Goal: Task Accomplishment & Management: Complete application form

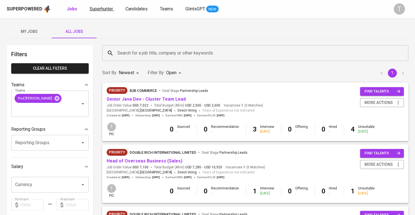
click at [106, 6] on span "Superhunter" at bounding box center [101, 8] width 24 height 5
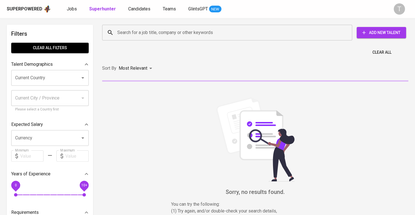
click at [156, 40] on div "Search for a job title, company or other keywords" at bounding box center [227, 33] width 250 height 16
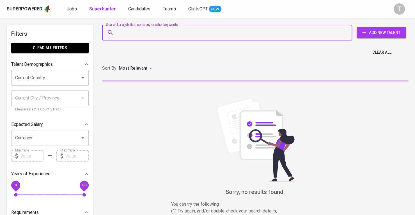
paste input "[EMAIL_ADDRESS][DOMAIN_NAME]"
type input "[EMAIL_ADDRESS][DOMAIN_NAME]"
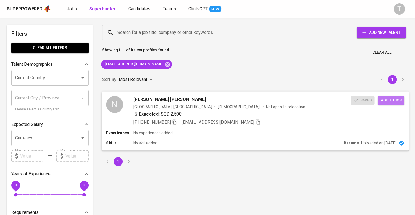
click at [396, 96] on button "Add to job" at bounding box center [391, 100] width 26 height 9
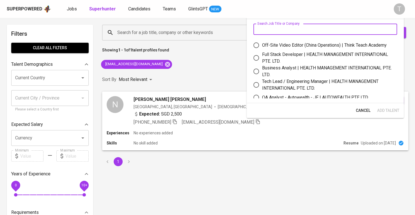
click at [323, 26] on input "text" at bounding box center [325, 29] width 144 height 11
type input "["
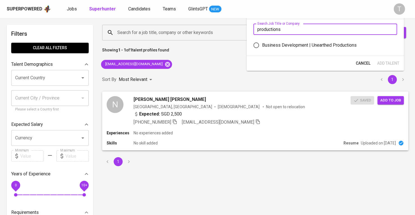
type input "productions"
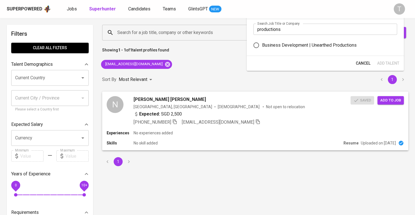
click at [323, 42] on div "Business Development | Unearthed Productions" at bounding box center [309, 45] width 95 height 7
click at [262, 42] on input "Business Development | Unearthed Productions" at bounding box center [256, 45] width 12 height 12
radio input "true"
click at [388, 63] on span "Add Talent" at bounding box center [388, 63] width 22 height 7
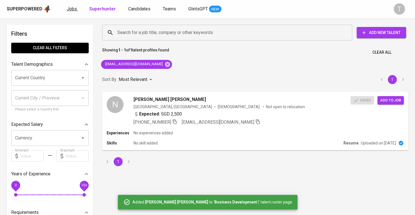
click at [76, 11] on link "Jobs" at bounding box center [72, 9] width 11 height 7
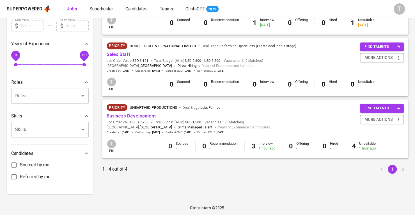
scroll to position [167, 0]
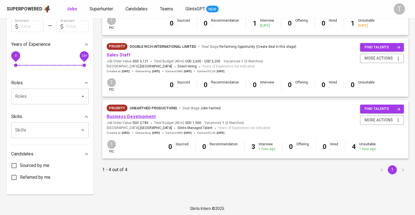
click at [145, 116] on link "Business Development" at bounding box center [131, 116] width 49 height 5
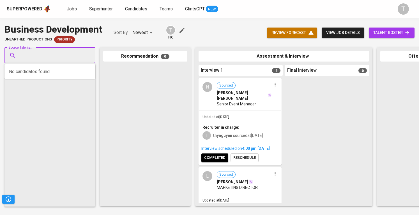
click at [62, 59] on input "Source Talents..." at bounding box center [47, 55] width 59 height 11
paste input "[EMAIL_ADDRESS][DOMAIN_NAME]"
type input "[EMAIL_ADDRESS][DOMAIN_NAME]"
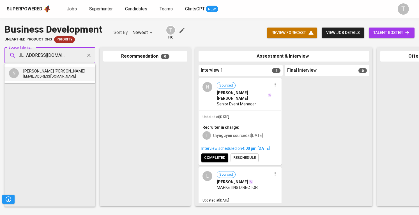
click at [59, 79] on span "[EMAIL_ADDRESS][DOMAIN_NAME]" at bounding box center [49, 77] width 53 height 6
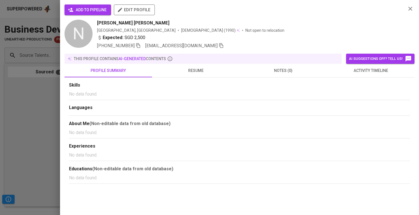
scroll to position [0, 0]
click at [98, 9] on span "add to pipeline" at bounding box center [88, 9] width 38 height 7
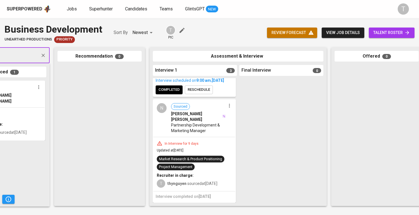
scroll to position [0, 12]
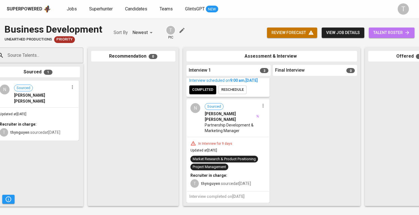
click at [401, 29] on link "talent roster" at bounding box center [392, 32] width 46 height 10
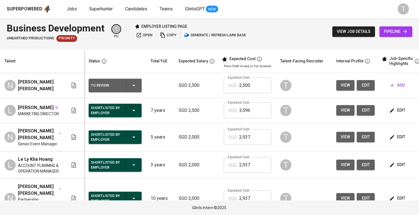
click at [252, 88] on input "2,500" at bounding box center [255, 85] width 32 height 16
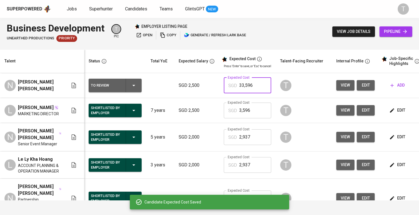
click at [245, 83] on input "33,596" at bounding box center [255, 85] width 32 height 16
click at [257, 85] on input "33,596" at bounding box center [255, 85] width 32 height 16
type input "3"
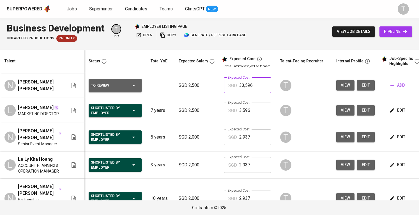
click at [245, 84] on input "33,596" at bounding box center [255, 85] width 32 height 16
click at [243, 111] on input "3,596" at bounding box center [255, 110] width 32 height 16
click at [245, 86] on input "33,596" at bounding box center [255, 85] width 32 height 16
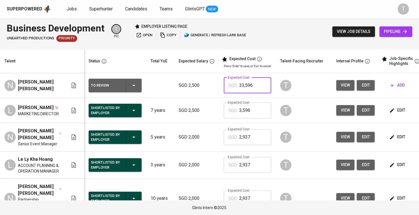
paste input "text"
type input "3,596"
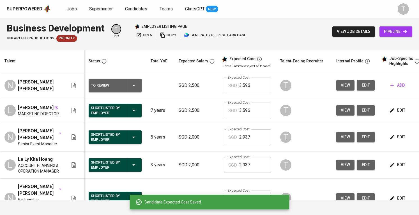
click at [59, 58] on div "Talent" at bounding box center [40, 61] width 77 height 7
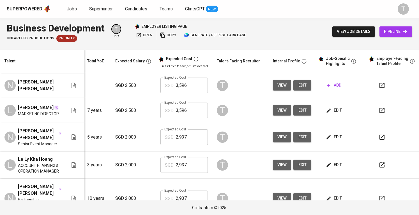
scroll to position [0, 65]
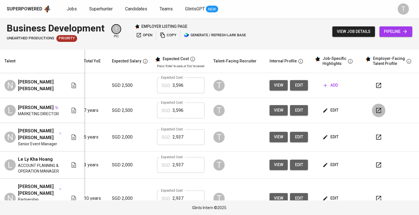
click at [372, 110] on button "button" at bounding box center [378, 110] width 13 height 13
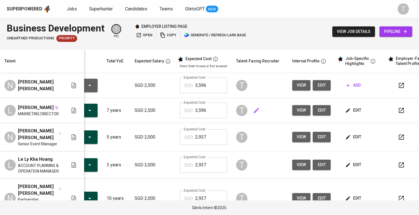
scroll to position [0, 43]
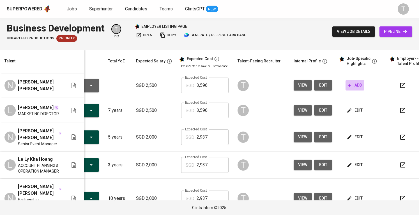
click at [358, 88] on span "add" at bounding box center [355, 85] width 14 height 7
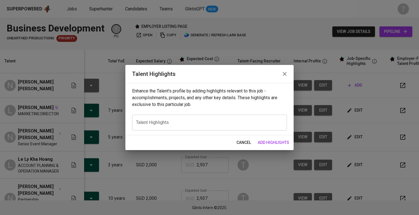
click at [202, 118] on div "x Talent Highlights" at bounding box center [209, 122] width 155 height 16
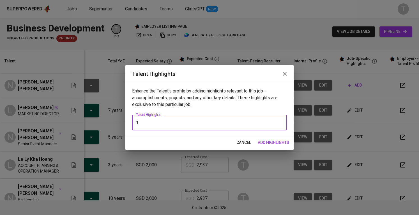
paste textarea "12+ years in Hospitality & F&B Sales and Events, progressing from Assistant Man…"
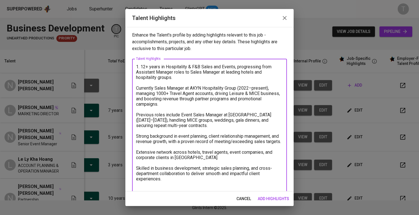
click at [141, 66] on textarea "1. 12+ years in Hospitality & F&B Sales and Events, progressing from Assistant …" at bounding box center [209, 125] width 147 height 123
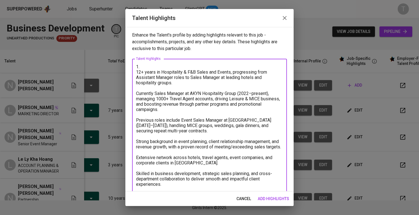
paste textarea "Summary of Experience"
click at [142, 73] on textarea "1. Summary of Experience - [PERSON_NAME] 12+ years in Hospitality & F&B Sales a…" at bounding box center [209, 128] width 147 height 128
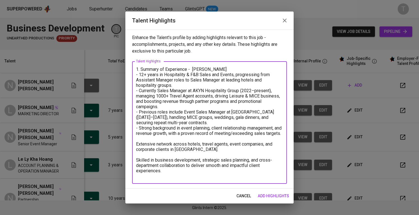
click at [136, 150] on textarea "1. Summary of Experience - [PERSON_NAME] - 12+ years in Hospitality & F&B Sales…" at bounding box center [209, 122] width 147 height 112
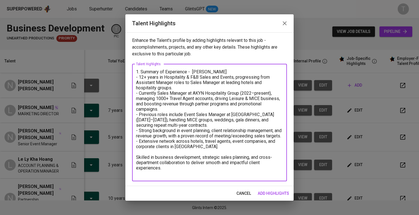
click at [136, 158] on textarea "1. Summary of Experience - [PERSON_NAME] - 12+ years in Hospitality & F&B Sales…" at bounding box center [209, 122] width 147 height 107
click at [136, 162] on textarea "1. Summary of Experience - [PERSON_NAME] - 12+ years in Hospitality & F&B Sales…" at bounding box center [209, 122] width 147 height 107
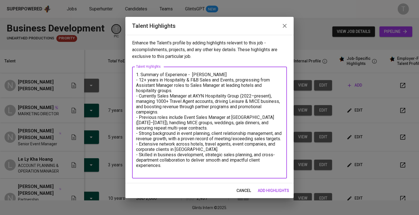
click at [201, 171] on textarea "1. Summary of Experience - [PERSON_NAME] - 12+ years in Hospitality & F&B Sales…" at bounding box center [209, 122] width 147 height 101
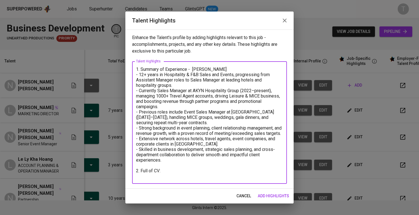
paste textarea "[URL][DOMAIN_NAME]"
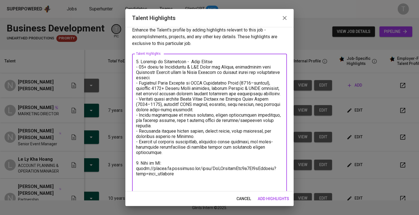
scroll to position [6, 0]
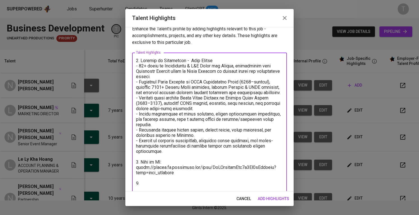
paste textarea "Education:"
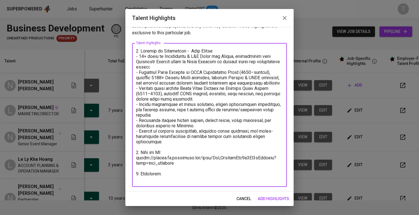
paste textarea "Highest Degree Level : College ( Saigon ACT)"
click at [200, 180] on textarea at bounding box center [209, 114] width 147 height 133
click at [229, 177] on textarea at bounding box center [209, 114] width 147 height 133
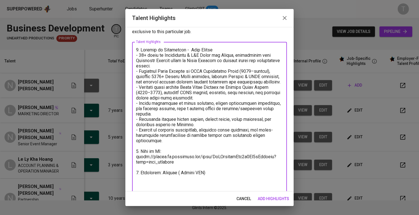
paste textarea "5. Expected salary:"
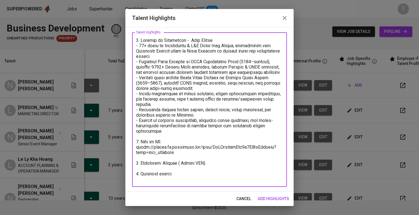
click at [138, 176] on textarea at bounding box center [209, 110] width 147 height 144
click at [180, 177] on textarea at bounding box center [209, 110] width 147 height 144
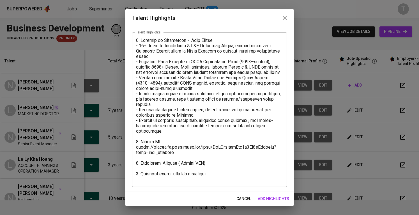
click at [278, 193] on div "cancel add highlights" at bounding box center [209, 198] width 168 height 15
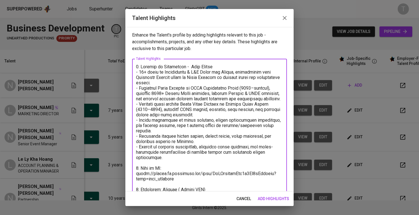
drag, startPoint x: 178, startPoint y: 129, endPoint x: 181, endPoint y: 138, distance: 9.4
click at [181, 138] on textarea "To enrich screen reader interactions, please activate Accessibility in Grammarl…" at bounding box center [209, 136] width 147 height 144
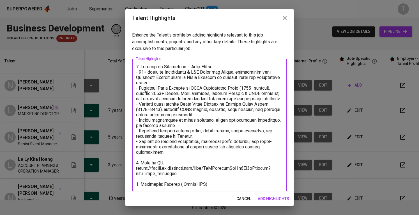
scroll to position [21, 0]
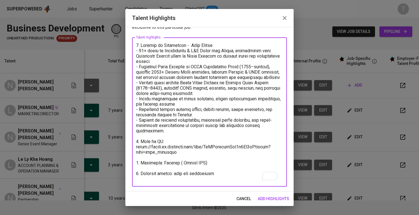
type textarea "2. Loremip do Sitametcon - Adip Elitse - 82+ doeiu te Incididuntu & L&E Dolor m…"
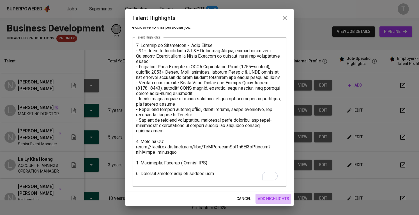
click at [275, 197] on span "add highlights" at bounding box center [273, 198] width 31 height 7
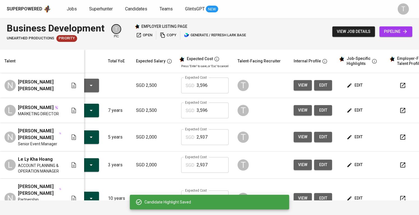
scroll to position [0, 0]
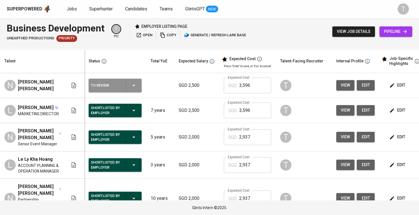
click at [132, 83] on icon "button" at bounding box center [133, 85] width 7 height 7
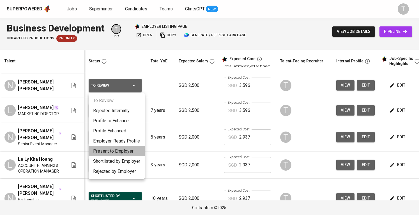
click at [117, 151] on li "Present to Employer" at bounding box center [117, 151] width 56 height 10
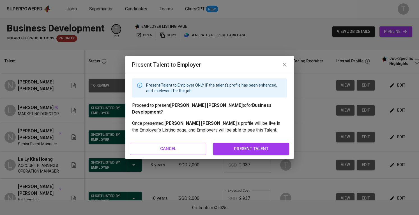
drag, startPoint x: 261, startPoint y: 137, endPoint x: 261, endPoint y: 146, distance: 9.0
click at [261, 146] on div "cancel present talent" at bounding box center [209, 148] width 168 height 21
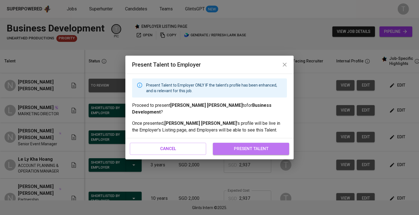
click at [261, 146] on span "present talent" at bounding box center [251, 148] width 64 height 7
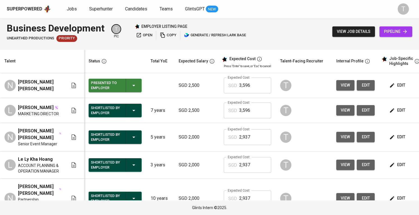
scroll to position [0, 65]
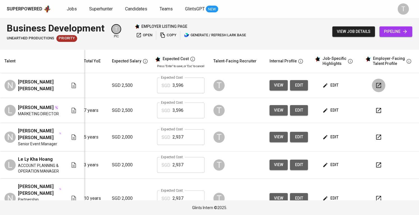
click at [378, 86] on button "button" at bounding box center [378, 85] width 13 height 13
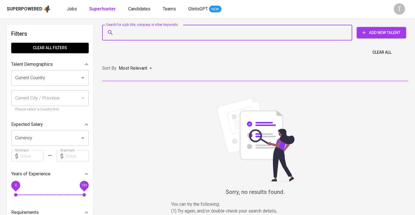
click at [174, 32] on input "Search for a job title, company or other keywords" at bounding box center [228, 32] width 225 height 11
paste input "[EMAIL_ADDRESS][DOMAIN_NAME]"
type input "[EMAIL_ADDRESS][DOMAIN_NAME]"
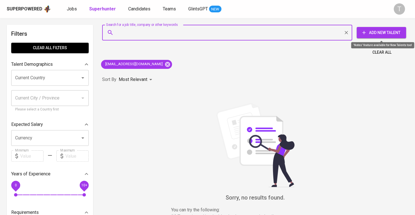
click at [374, 35] on span "Add New Talent" at bounding box center [381, 32] width 40 height 7
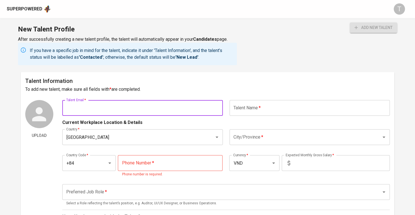
paste input "[EMAIL_ADDRESS][DOMAIN_NAME]"
click at [144, 111] on input "text" at bounding box center [142, 108] width 160 height 16
type input "[EMAIL_ADDRESS][DOMAIN_NAME]"
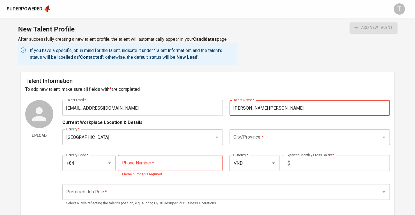
type input "[PERSON_NAME] [PERSON_NAME]"
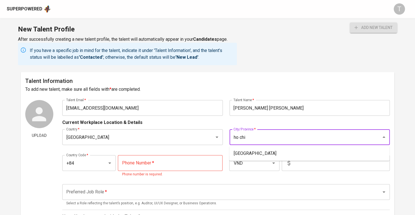
click at [239, 157] on li "[GEOGRAPHIC_DATA]" at bounding box center [309, 153] width 160 height 10
type input "[GEOGRAPHIC_DATA]"
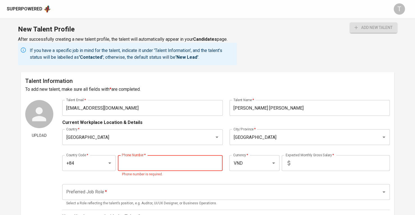
click at [154, 161] on input "tel" at bounding box center [170, 163] width 105 height 16
paste input "937-359-069"
type input "937-359-069"
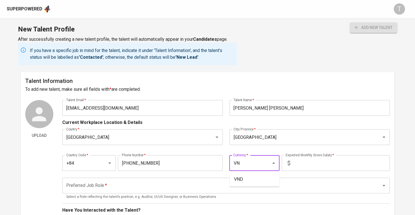
type input "V"
click at [236, 184] on ul "SGD" at bounding box center [254, 179] width 50 height 15
click at [269, 169] on div "sgd Currency *" at bounding box center [254, 163] width 50 height 16
click at [263, 178] on li "SGD" at bounding box center [254, 179] width 50 height 10
type input "SGD"
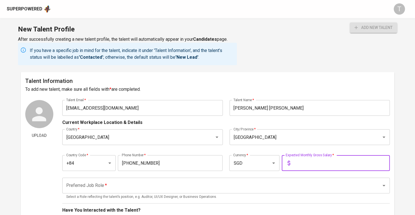
click at [332, 166] on input "text" at bounding box center [340, 163] width 97 height 16
type input "2,500"
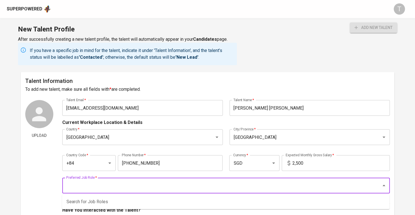
click at [317, 180] on input "Preferred Job Role   *" at bounding box center [218, 185] width 307 height 11
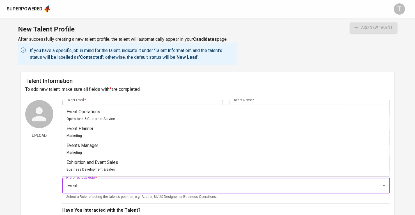
scroll to position [42, 0]
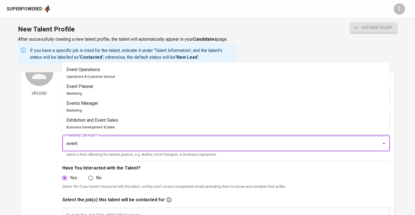
click at [270, 126] on li "Exhibition and Event Sales Business Development & Sales" at bounding box center [225, 123] width 327 height 17
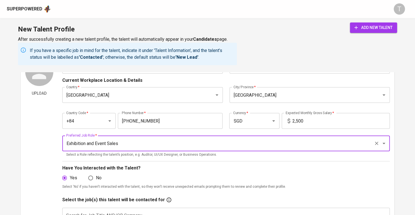
click at [270, 126] on div "SGD Currency *" at bounding box center [254, 121] width 50 height 16
type input "Exhibition and Event Sales"
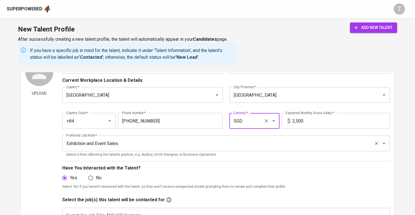
click at [264, 142] on input "Exhibition and Event Sales" at bounding box center [218, 143] width 307 height 11
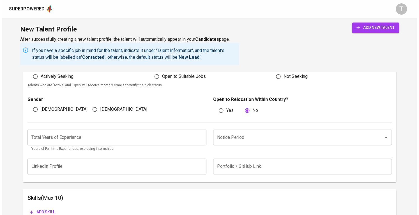
scroll to position [314, 0]
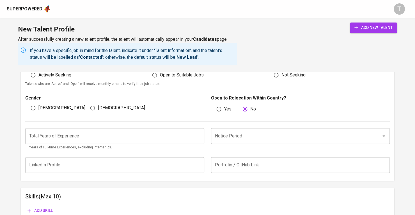
click at [102, 102] on label "[DEMOGRAPHIC_DATA]" at bounding box center [116, 107] width 58 height 11
click at [98, 102] on input "[DEMOGRAPHIC_DATA]" at bounding box center [92, 107] width 11 height 11
radio input "true"
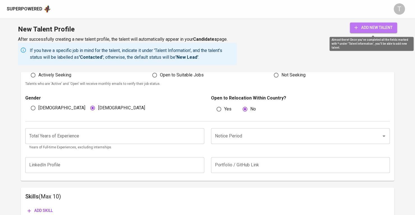
click at [382, 24] on span "add new talent" at bounding box center [373, 27] width 38 height 7
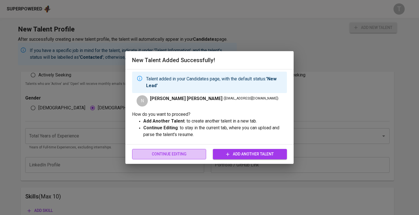
click at [175, 156] on span "Continue Editing" at bounding box center [169, 153] width 65 height 7
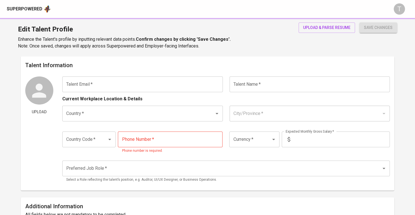
type input "[EMAIL_ADDRESS][DOMAIN_NAME]"
type input "[PERSON_NAME] [PERSON_NAME]"
type input "[GEOGRAPHIC_DATA]"
type input "+84"
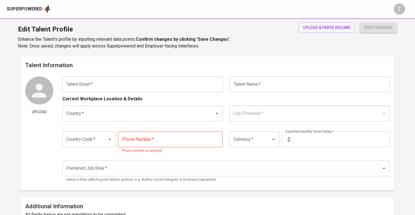
type input "937-359-069"
type input "SGD"
type input "2,500"
type input "Exhibition and Event Sales"
radio input "true"
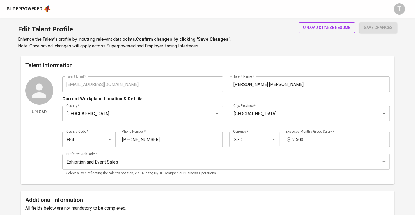
click at [319, 25] on span "upload & parse resume" at bounding box center [326, 27] width 47 height 7
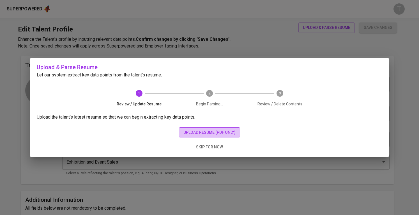
click at [215, 132] on span "upload resume (pdf only)" at bounding box center [209, 132] width 52 height 7
click at [373, 110] on div "Upload & Parse Resume Let our system extract key data points from the talent's …" at bounding box center [209, 107] width 359 height 98
click at [200, 132] on span "upload resume (pdf only)" at bounding box center [209, 132] width 52 height 7
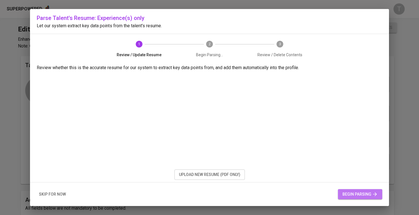
click at [356, 196] on span "begin parsing" at bounding box center [360, 193] width 35 height 7
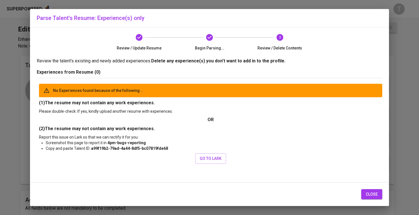
scroll to position [11, 0]
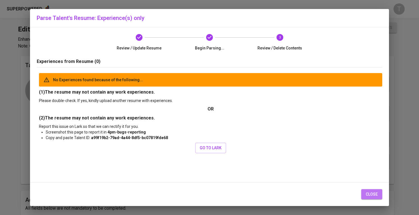
click at [363, 191] on button "close" at bounding box center [371, 194] width 21 height 10
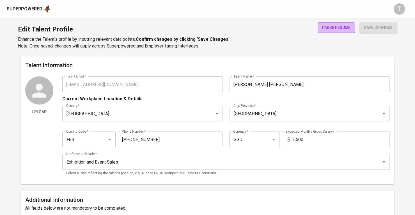
click at [332, 32] on button "parse resume" at bounding box center [336, 27] width 37 height 10
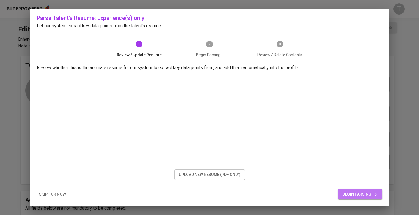
click at [364, 193] on span "begin parsing" at bounding box center [360, 193] width 35 height 7
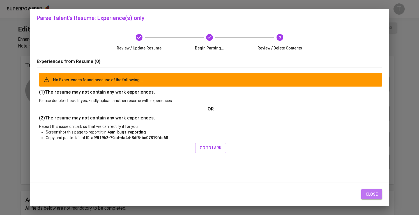
click at [375, 191] on span "close" at bounding box center [372, 193] width 12 height 7
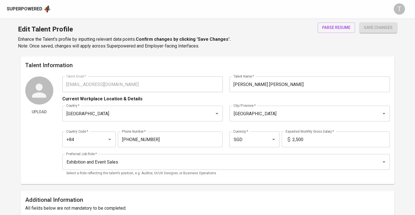
click at [349, 20] on div "Edit Talent Profile Enhance the Talent's profile by inputting relevant data poi…" at bounding box center [207, 37] width 415 height 38
click at [348, 26] on span "parse resume" at bounding box center [336, 27] width 28 height 7
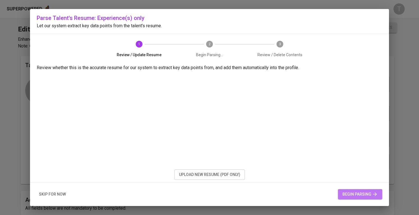
click at [371, 190] on button "begin parsing" at bounding box center [360, 194] width 44 height 10
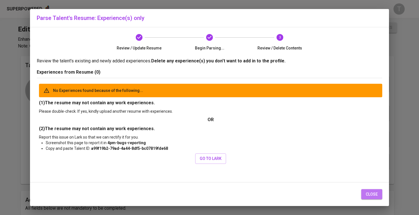
click at [370, 197] on button "close" at bounding box center [371, 194] width 21 height 10
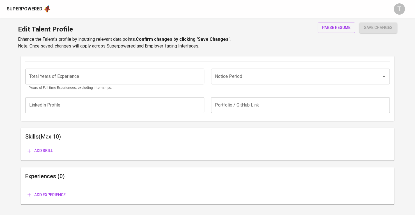
scroll to position [219, 0]
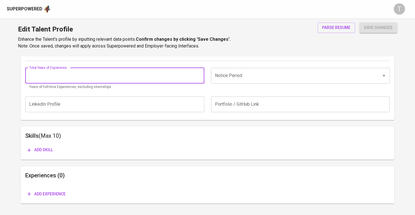
click at [143, 81] on input "number" at bounding box center [114, 76] width 179 height 16
type input "12"
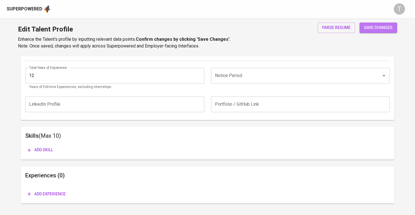
click at [389, 31] on span "save changes" at bounding box center [378, 27] width 29 height 7
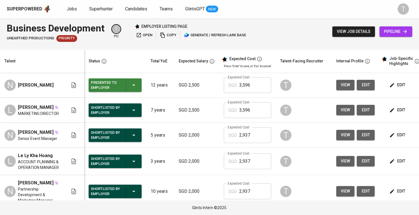
scroll to position [0, 61]
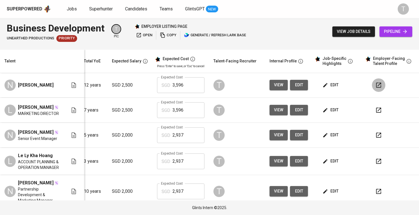
click at [376, 85] on icon "button" at bounding box center [378, 84] width 5 height 5
click at [329, 86] on span "edit" at bounding box center [331, 84] width 15 height 7
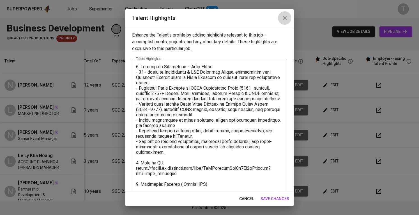
click at [288, 22] on button "button" at bounding box center [284, 17] width 13 height 13
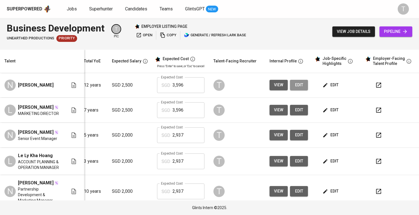
click at [295, 84] on span "edit" at bounding box center [299, 84] width 9 height 7
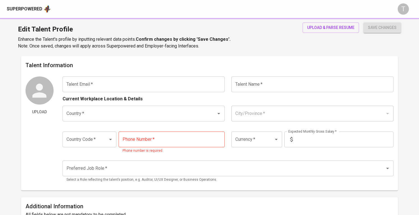
type input "[EMAIL_ADDRESS][DOMAIN_NAME]"
type input "[PERSON_NAME] [PERSON_NAME]"
type input "[GEOGRAPHIC_DATA]"
type input "+84"
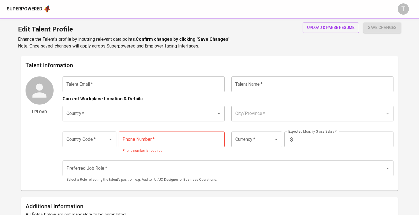
type input "937-359-069"
type input "SGD"
type input "2,500"
type input "Exhibition and Event Sales"
radio input "true"
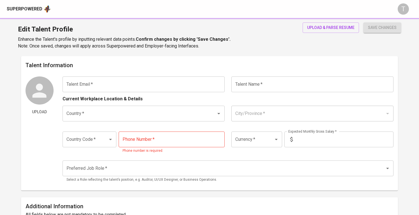
type input "12"
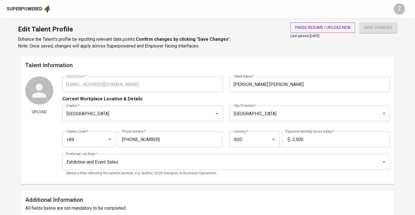
click at [337, 32] on button "parse resume / upload new" at bounding box center [322, 27] width 65 height 10
